Goal: Task Accomplishment & Management: Manage account settings

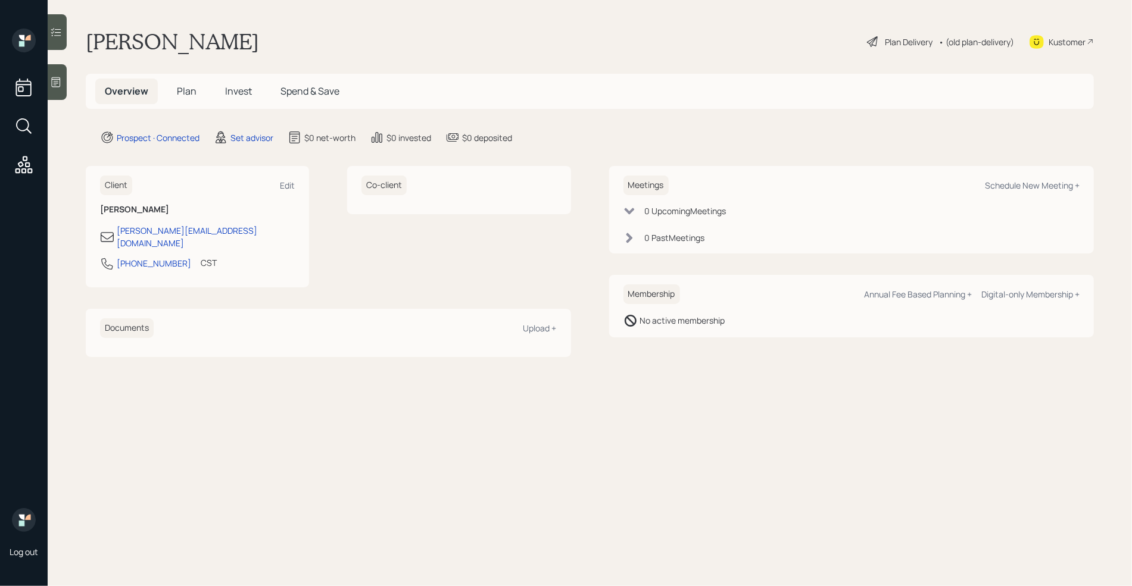
click at [57, 77] on icon at bounding box center [56, 82] width 12 height 12
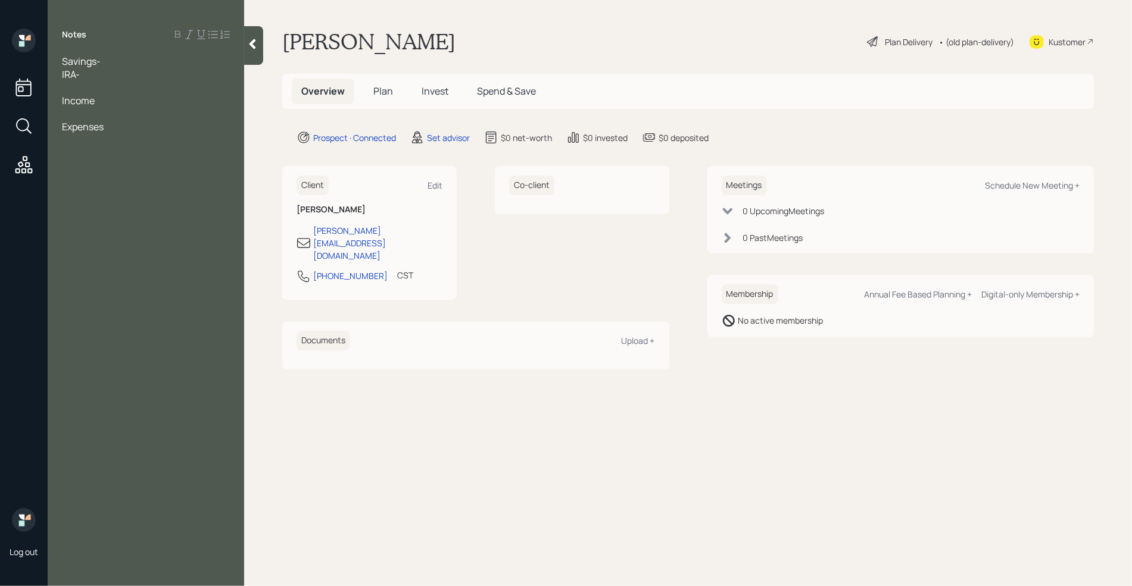
click at [63, 60] on span "Savings-" at bounding box center [81, 61] width 39 height 13
click at [92, 107] on div "IRA-" at bounding box center [146, 113] width 168 height 13
click at [111, 101] on div "Savings-" at bounding box center [146, 100] width 168 height 13
click at [111, 85] on div "Assets" at bounding box center [146, 87] width 168 height 13
click at [118, 79] on div "Age [DEMOGRAPHIC_DATA] retired but wants to continue working" at bounding box center [146, 68] width 168 height 26
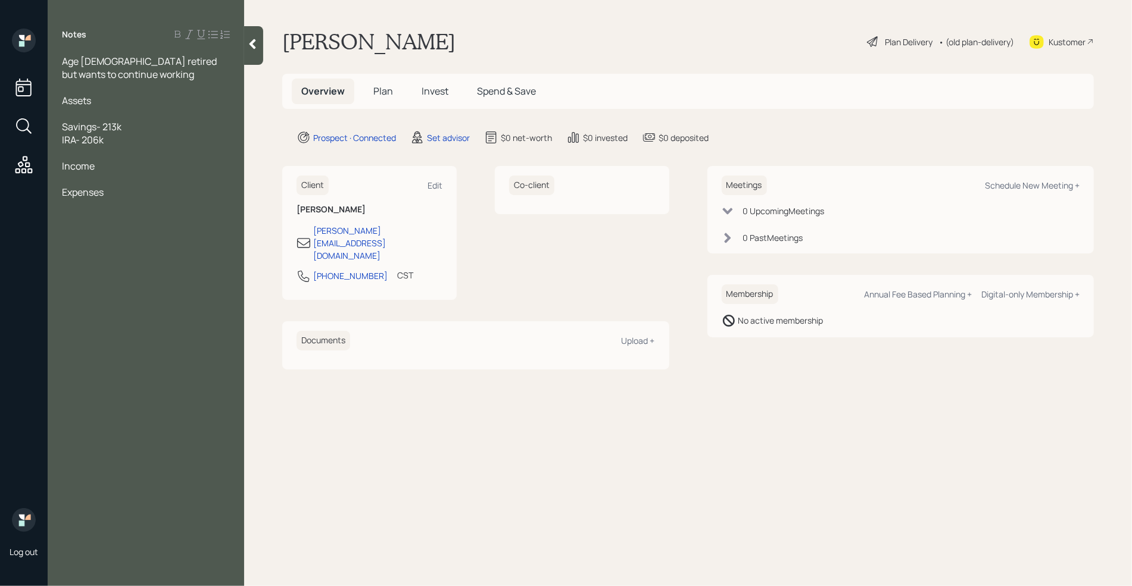
click at [94, 114] on div at bounding box center [146, 113] width 168 height 13
click at [77, 87] on div at bounding box center [146, 87] width 168 height 13
click at [137, 113] on div at bounding box center [146, 113] width 168 height 13
click at [402, 331] on div "Documents Upload +" at bounding box center [475, 345] width 358 height 29
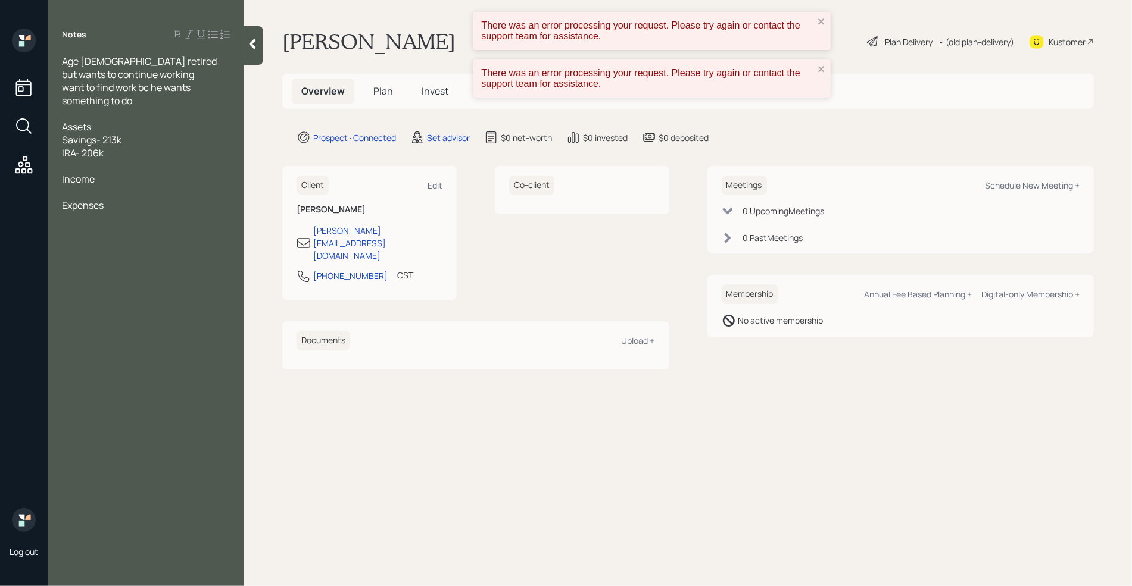
click at [179, 187] on div at bounding box center [146, 192] width 168 height 13
click at [217, 337] on div "Notes Age [DEMOGRAPHIC_DATA] retired but wants to continue working want to find…" at bounding box center [146, 301] width 196 height 544
click at [817, 71] on icon "close" at bounding box center [821, 69] width 8 height 10
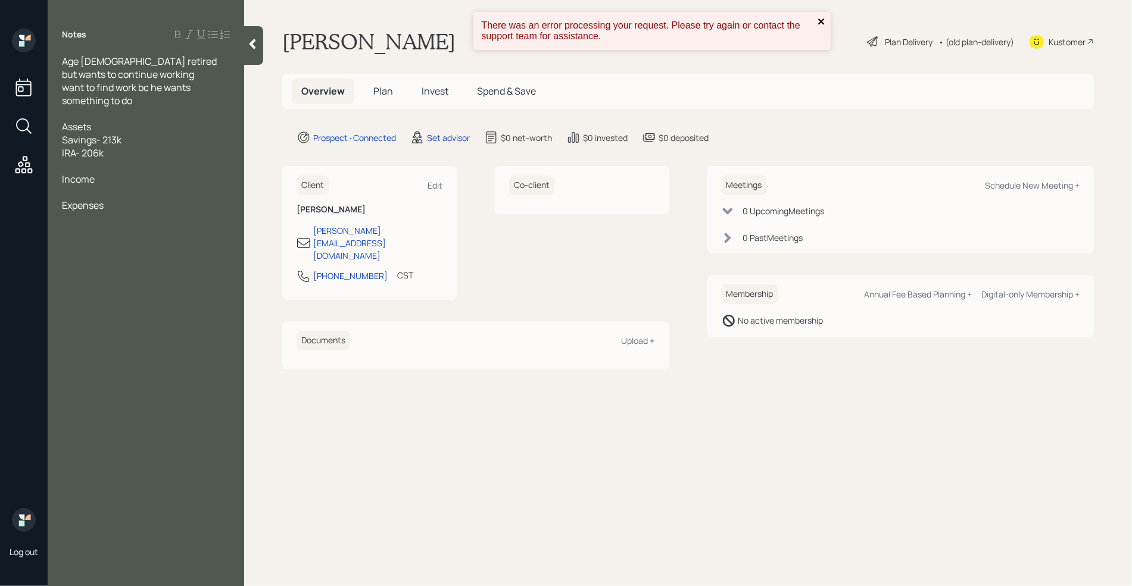
click at [819, 20] on icon "close" at bounding box center [821, 22] width 8 height 10
